Goal: Task Accomplishment & Management: Use online tool/utility

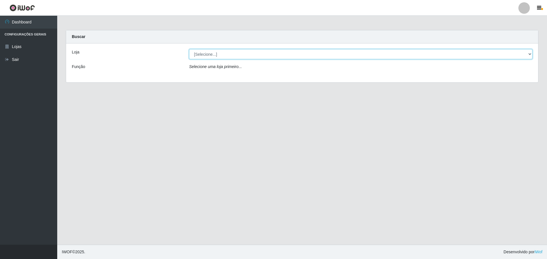
click at [216, 55] on select "[Selecione...] Extraplus - Loja 50 [GEOGRAPHIC_DATA]" at bounding box center [360, 54] width 343 height 10
select select "451"
click at [189, 49] on select "[Selecione...] Extraplus - Loja 50 [GEOGRAPHIC_DATA]" at bounding box center [360, 54] width 343 height 10
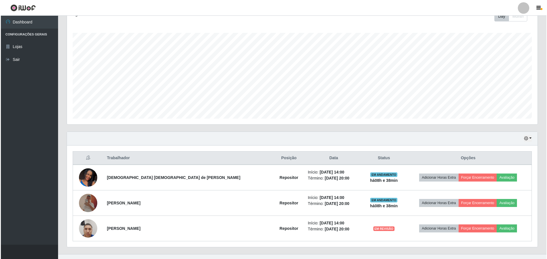
scroll to position [95, 0]
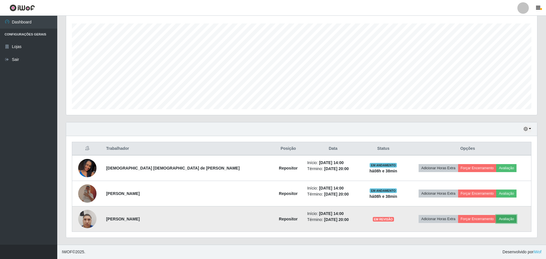
click at [496, 219] on button "Avaliação" at bounding box center [506, 219] width 20 height 8
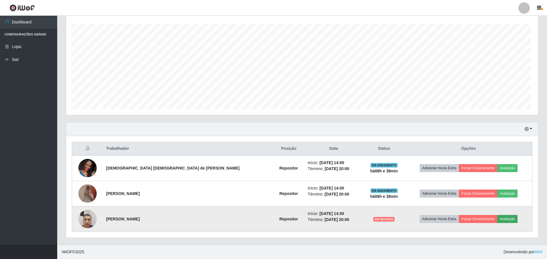
scroll to position [119, 468]
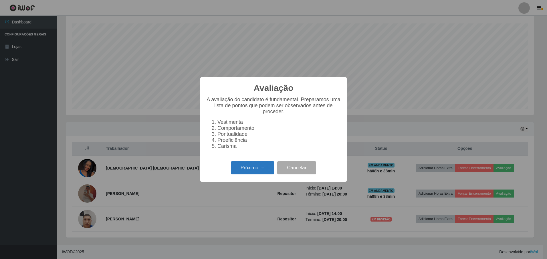
click at [247, 172] on button "Próximo →" at bounding box center [252, 167] width 43 height 13
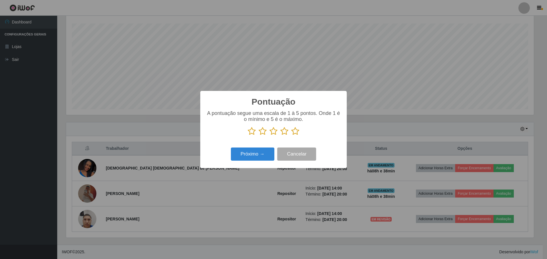
click at [295, 133] on icon at bounding box center [295, 131] width 8 height 9
click at [291, 136] on input "radio" at bounding box center [291, 136] width 0 height 0
click at [253, 157] on button "Próximo →" at bounding box center [252, 154] width 43 height 13
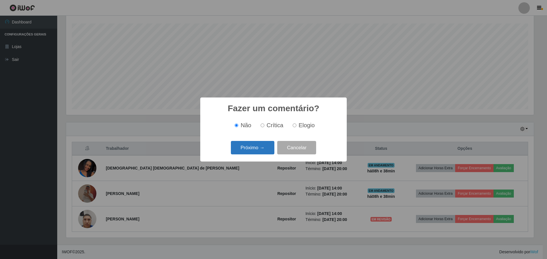
click at [265, 142] on button "Próximo →" at bounding box center [252, 147] width 43 height 13
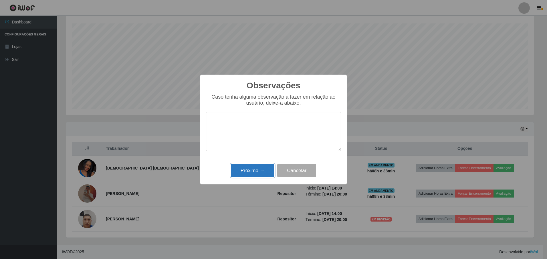
click at [257, 173] on button "Próximo →" at bounding box center [252, 170] width 43 height 13
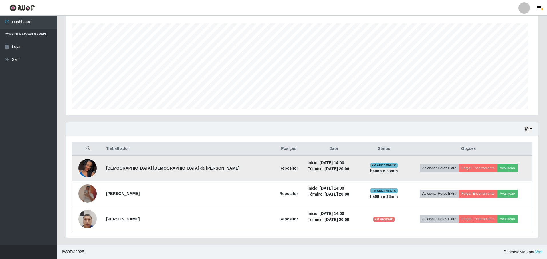
scroll to position [119, 471]
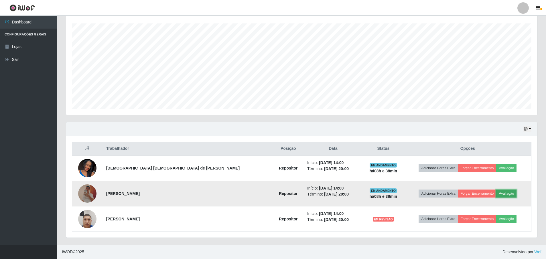
click at [496, 194] on button "Avaliação" at bounding box center [506, 194] width 20 height 8
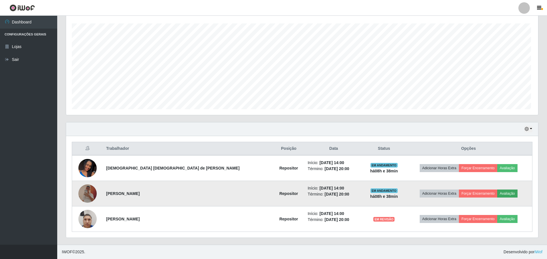
scroll to position [119, 468]
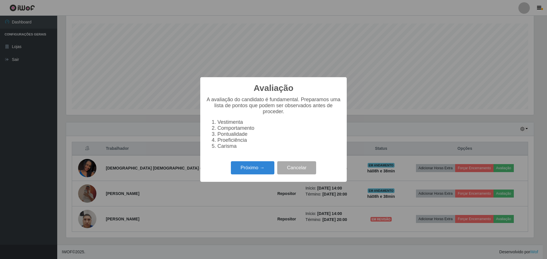
drag, startPoint x: 183, startPoint y: 131, endPoint x: 192, endPoint y: 133, distance: 9.1
click at [192, 133] on div "Avaliação × A avaliação do candidato é fundamental. Preparamos uma lista de pon…" at bounding box center [273, 129] width 547 height 259
click at [252, 175] on button "Próximo →" at bounding box center [252, 167] width 43 height 13
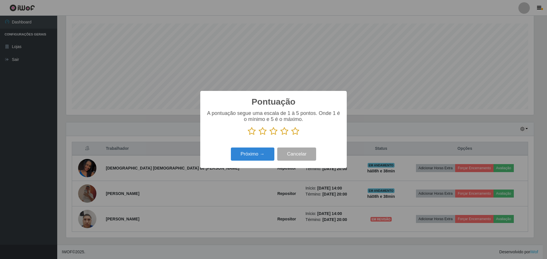
click at [296, 134] on icon at bounding box center [295, 131] width 8 height 9
click at [291, 136] on input "radio" at bounding box center [291, 136] width 0 height 0
click at [249, 156] on button "Próximo →" at bounding box center [252, 154] width 43 height 13
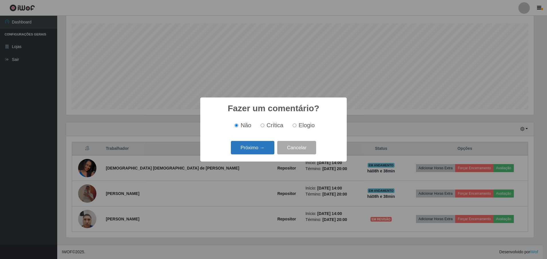
click at [260, 147] on button "Próximo →" at bounding box center [252, 147] width 43 height 13
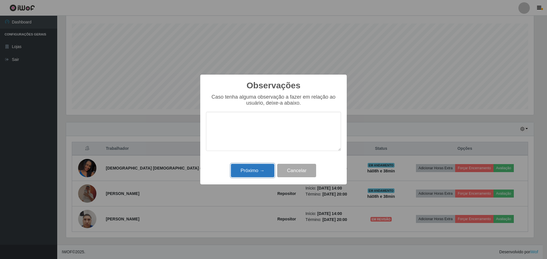
click at [241, 170] on button "Próximo →" at bounding box center [252, 170] width 43 height 13
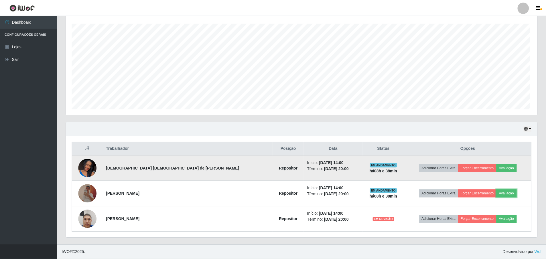
scroll to position [119, 471]
click at [496, 169] on button "Avaliação" at bounding box center [506, 168] width 20 height 8
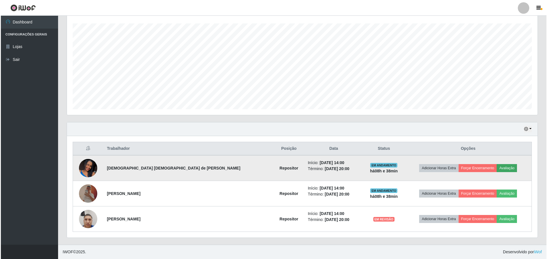
scroll to position [119, 468]
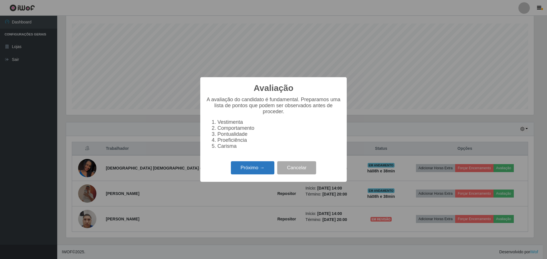
click at [260, 169] on button "Próximo →" at bounding box center [252, 167] width 43 height 13
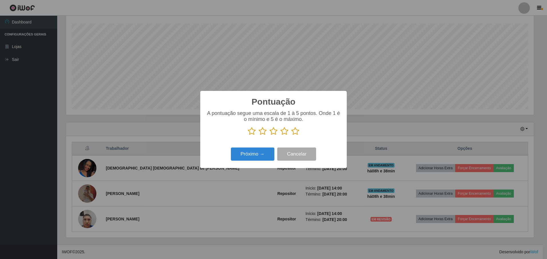
click at [241, 152] on button "Próximo →" at bounding box center [252, 154] width 43 height 13
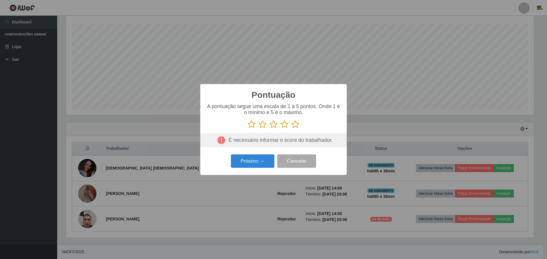
click at [296, 125] on icon at bounding box center [295, 124] width 8 height 9
click at [291, 129] on input "radio" at bounding box center [291, 129] width 0 height 0
click at [265, 160] on button "Próximo →" at bounding box center [252, 160] width 43 height 13
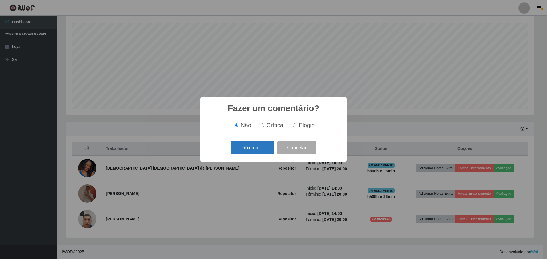
click at [259, 149] on button "Próximo →" at bounding box center [252, 147] width 43 height 13
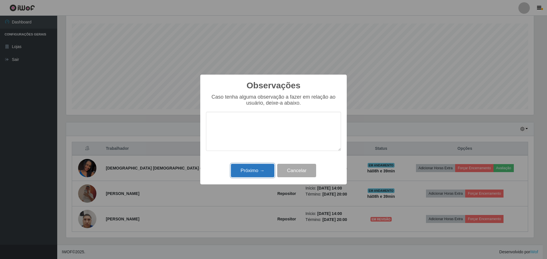
click at [247, 172] on button "Próximo →" at bounding box center [252, 170] width 43 height 13
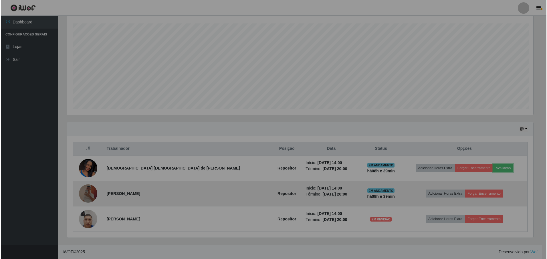
scroll to position [119, 471]
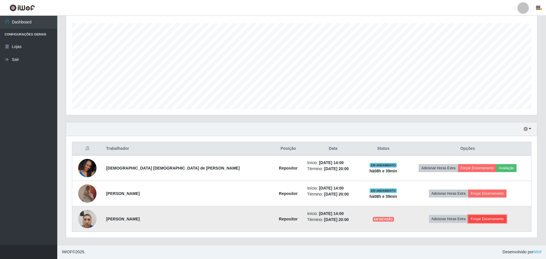
click at [468, 223] on button "Forçar Encerramento" at bounding box center [487, 219] width 38 height 8
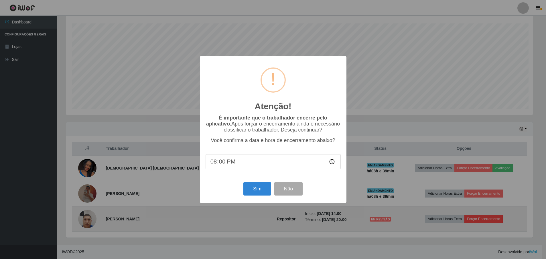
scroll to position [119, 468]
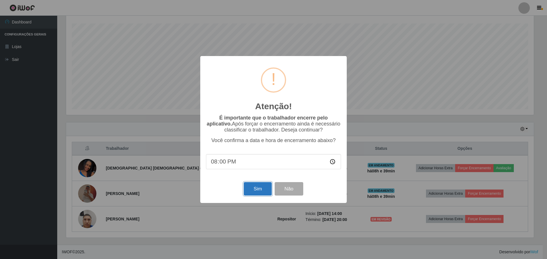
click at [248, 194] on button "Sim" at bounding box center [258, 188] width 28 height 13
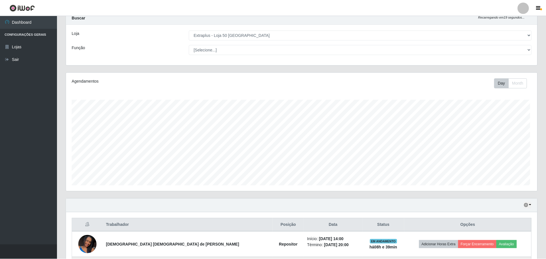
scroll to position [0, 0]
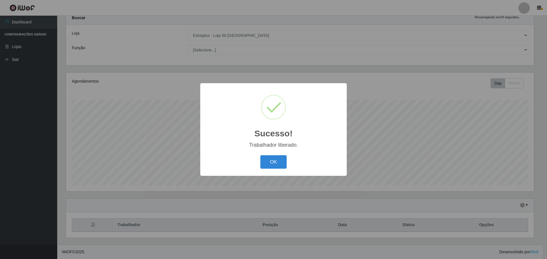
click at [463, 194] on div "Sucesso! × Trabalhador liberado. OK Cancel" at bounding box center [273, 129] width 547 height 259
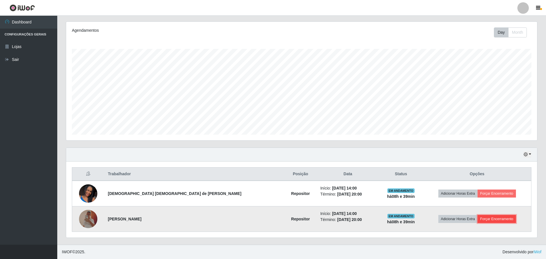
click at [477, 220] on button "Forçar Encerramento" at bounding box center [496, 219] width 38 height 8
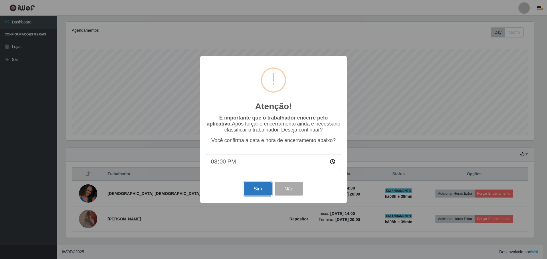
click at [258, 187] on button "Sim" at bounding box center [258, 188] width 28 height 13
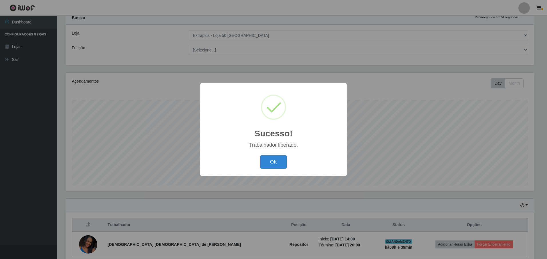
click at [477, 193] on div "Sucesso! × Trabalhador liberado. OK Cancel" at bounding box center [273, 129] width 547 height 259
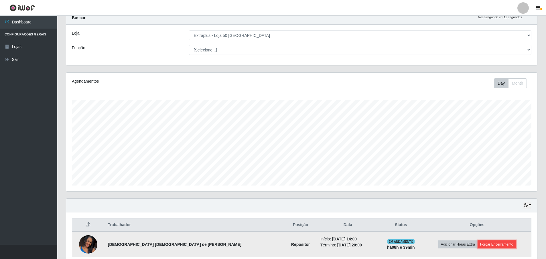
click at [477, 245] on button "Forçar Encerramento" at bounding box center [496, 245] width 38 height 8
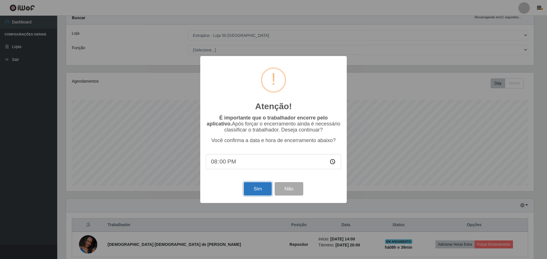
click at [252, 193] on button "Sim" at bounding box center [258, 188] width 28 height 13
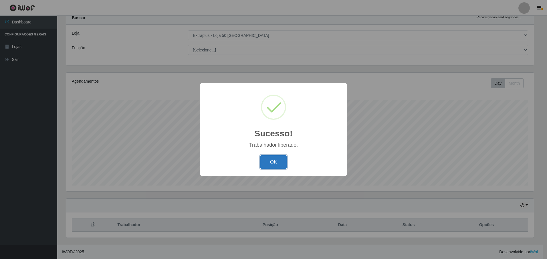
click at [283, 165] on button "OK" at bounding box center [273, 161] width 27 height 13
